Goal: Task Accomplishment & Management: Manage account settings

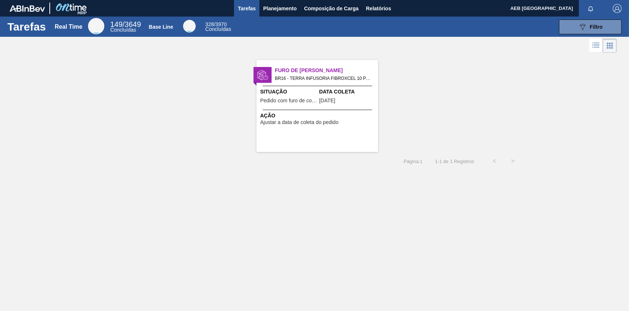
click at [304, 123] on span "Ajustar a data de coleta do pedido" at bounding box center [299, 123] width 79 height 6
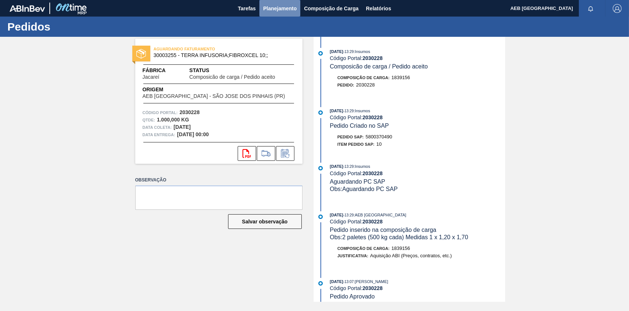
click at [268, 7] on span "Planejamento" at bounding box center [280, 8] width 34 height 9
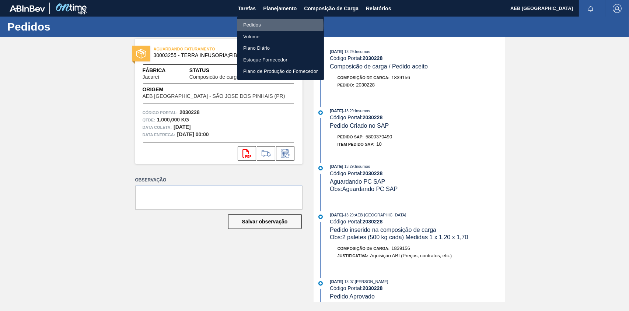
click at [249, 25] on li "Pedidos" at bounding box center [280, 25] width 87 height 12
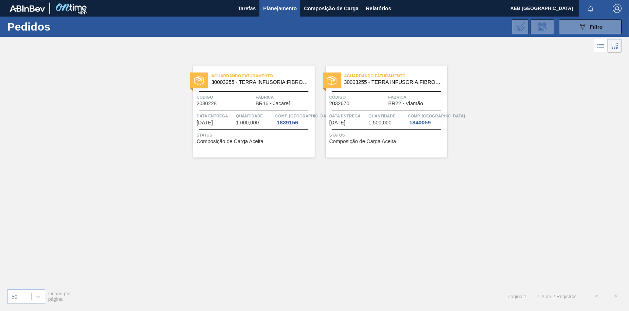
click at [404, 83] on span "30003255 - TERRA INFUSORIA;FIBROXCEL 10;;" at bounding box center [392, 83] width 97 height 6
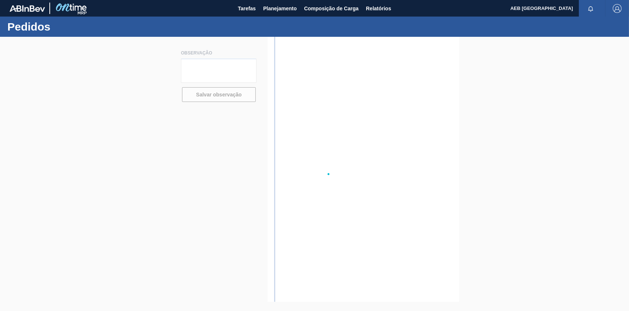
type textarea "3 paletes de 500 kg cada (1 x 1,2 x 1,7 cada)"
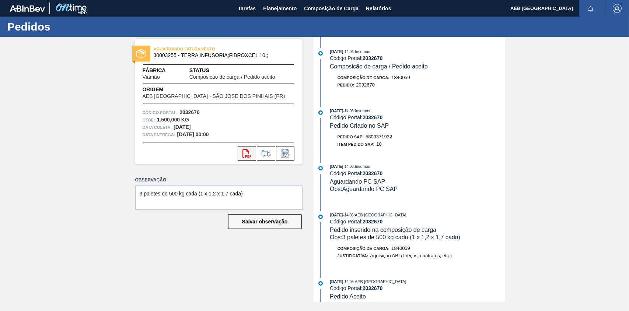
click at [248, 151] on icon "svg{fill:#ff0000}" at bounding box center [247, 153] width 9 height 9
